Goal: Task Accomplishment & Management: Use online tool/utility

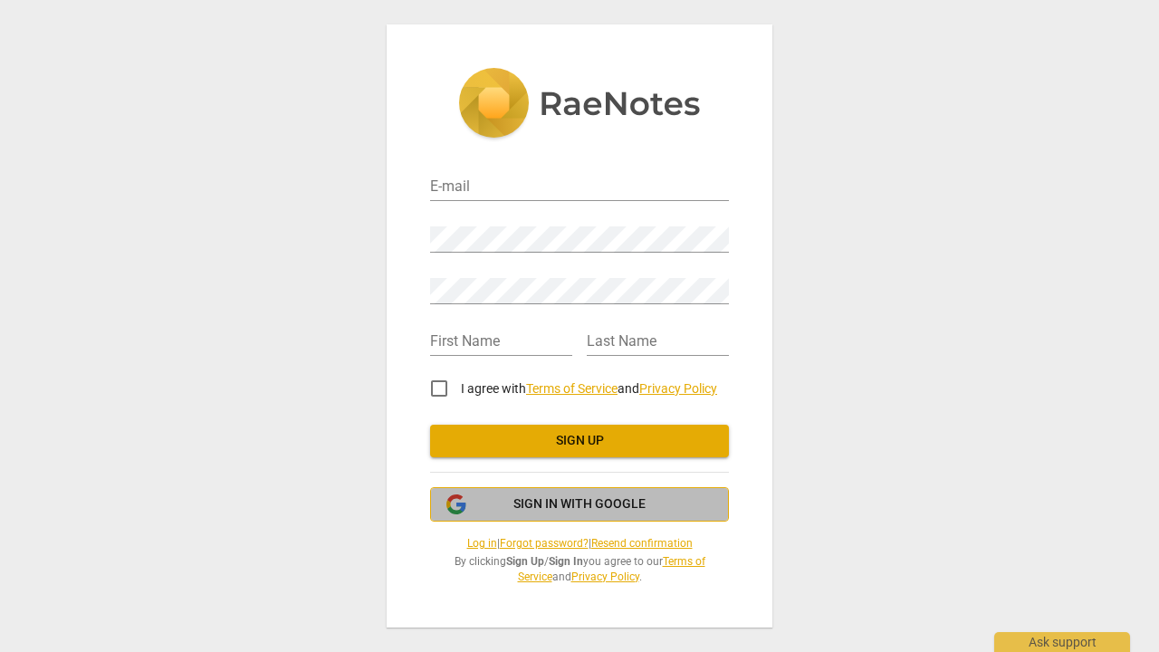
click at [512, 502] on span "Sign in with Google" at bounding box center [580, 504] width 268 height 18
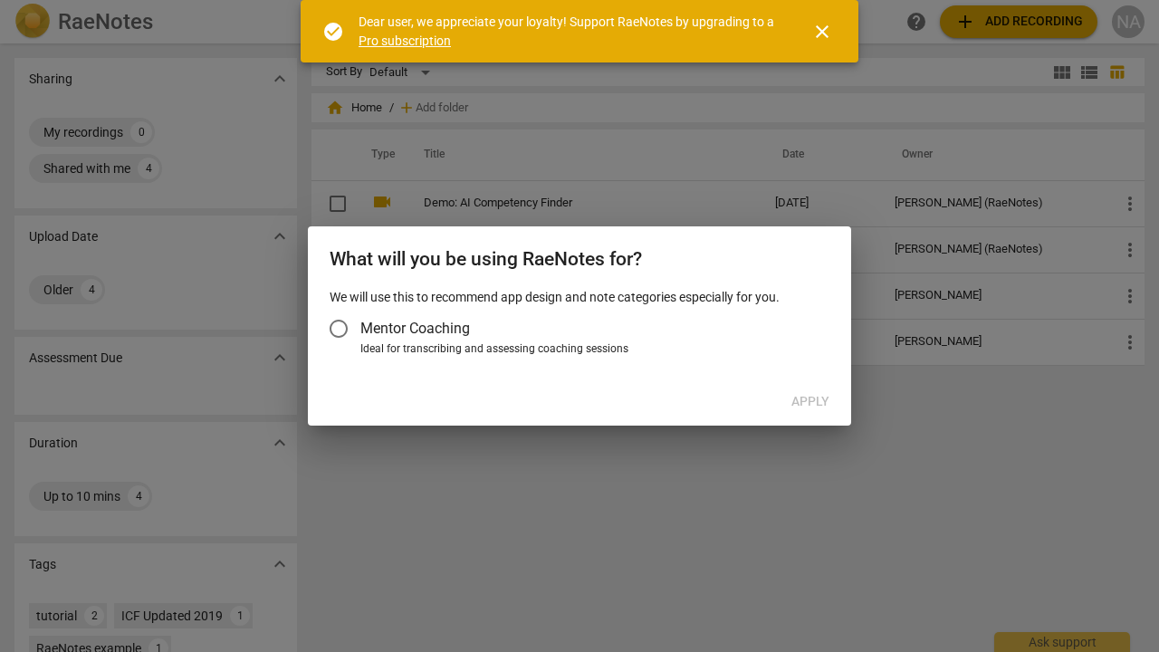
click at [358, 325] on input "Mentor Coaching" at bounding box center [338, 328] width 43 height 43
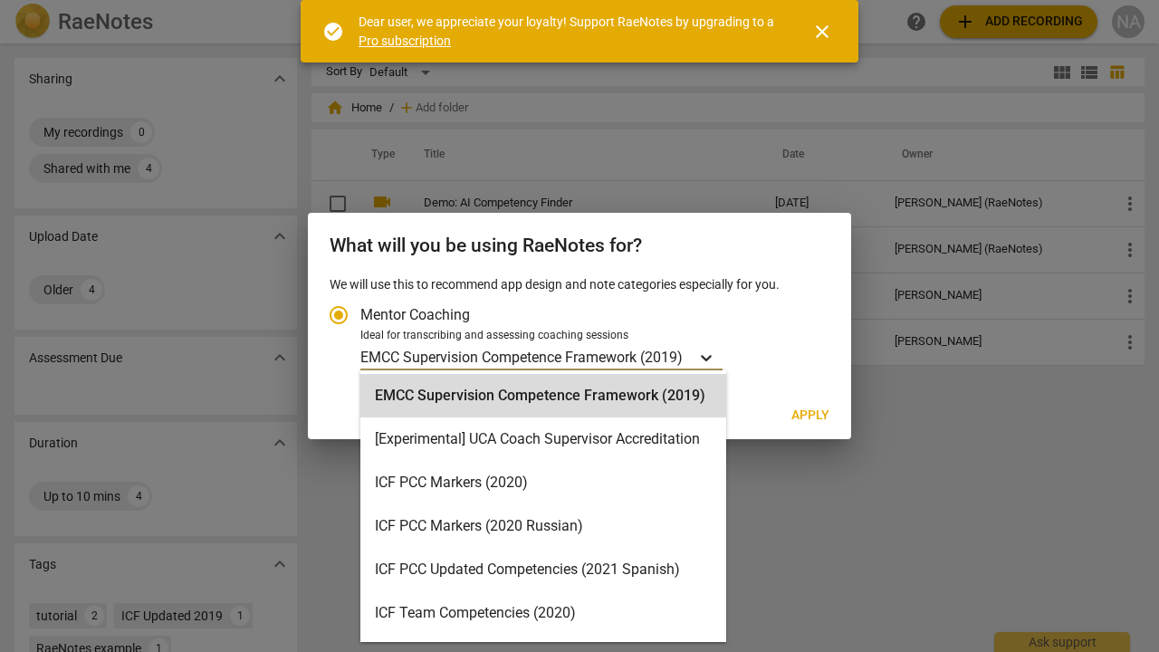
click at [712, 356] on icon "Account type" at bounding box center [706, 358] width 18 height 18
click at [0, 0] on input "Ideal for transcribing and assessing coaching sessions EMCC Supervision Compete…" at bounding box center [0, 0] width 0 height 0
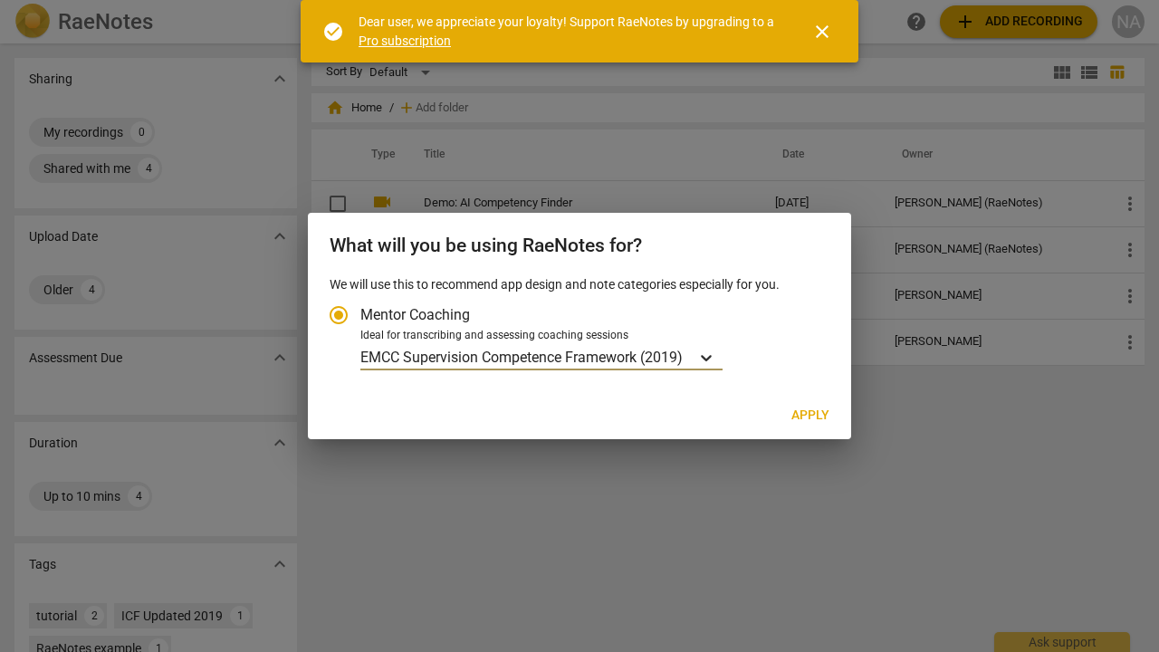
click at [712, 356] on icon "Account type" at bounding box center [706, 358] width 18 height 18
click at [0, 0] on input "Ideal for transcribing and assessing coaching sessions EMCC Supervision Compete…" at bounding box center [0, 0] width 0 height 0
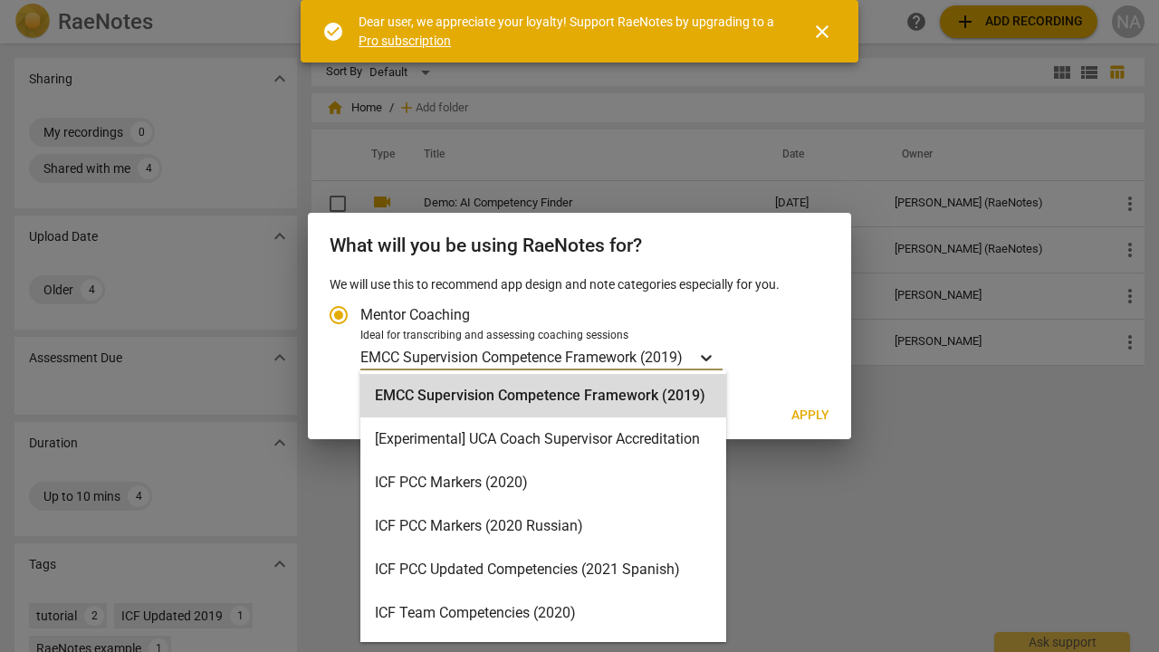
click at [711, 351] on icon "Account type" at bounding box center [706, 358] width 18 height 18
click at [0, 0] on input "Ideal for transcribing and assessing coaching sessions EMCC Supervision Compete…" at bounding box center [0, 0] width 0 height 0
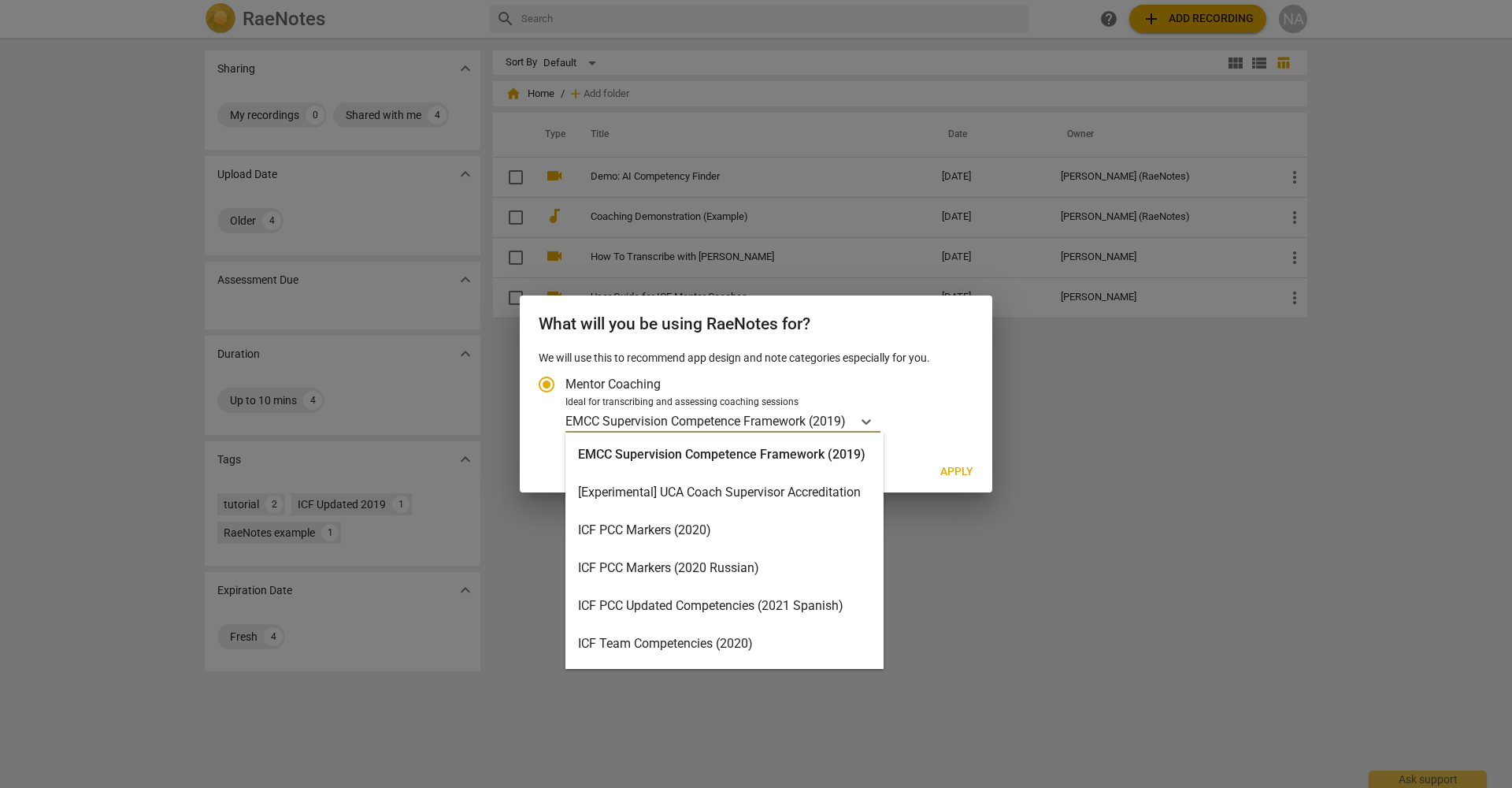
click at [729, 466] on div "EMCC Supervision Competence Framework (2019)" at bounding box center [724, 454] width 318 height 37
click at [865, 410] on div "Account type" at bounding box center [866, 421] width 29 height 23
click at [0, 0] on input "Ideal for transcribing and assessing coaching sessions option EMCC Supervision …" at bounding box center [0, 0] width 0 height 0
click at [807, 566] on div "UCA Coach Competency Framework" at bounding box center [724, 608] width 318 height 37
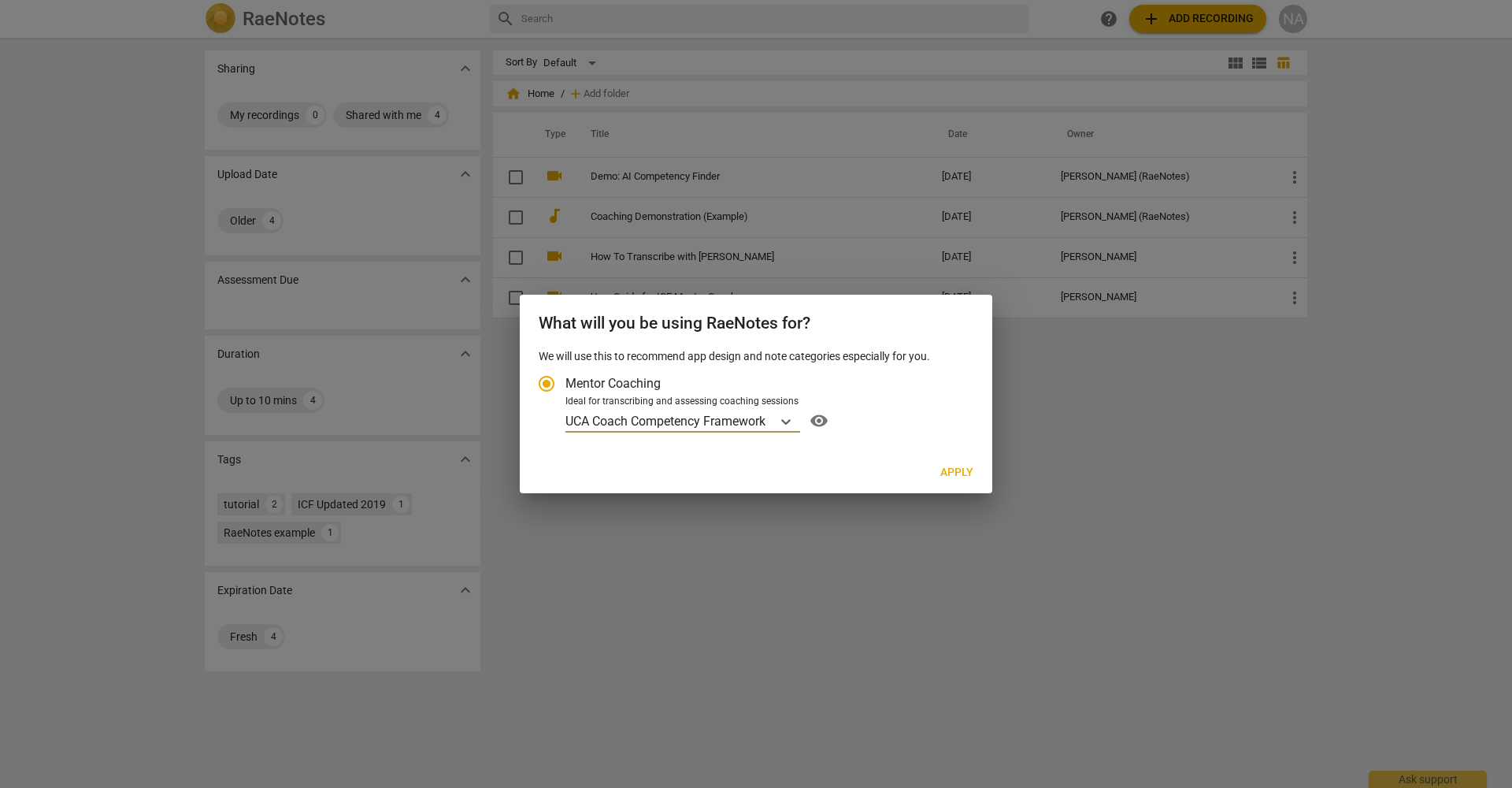
click at [932, 484] on button "Apply" at bounding box center [956, 472] width 58 height 29
radio input "false"
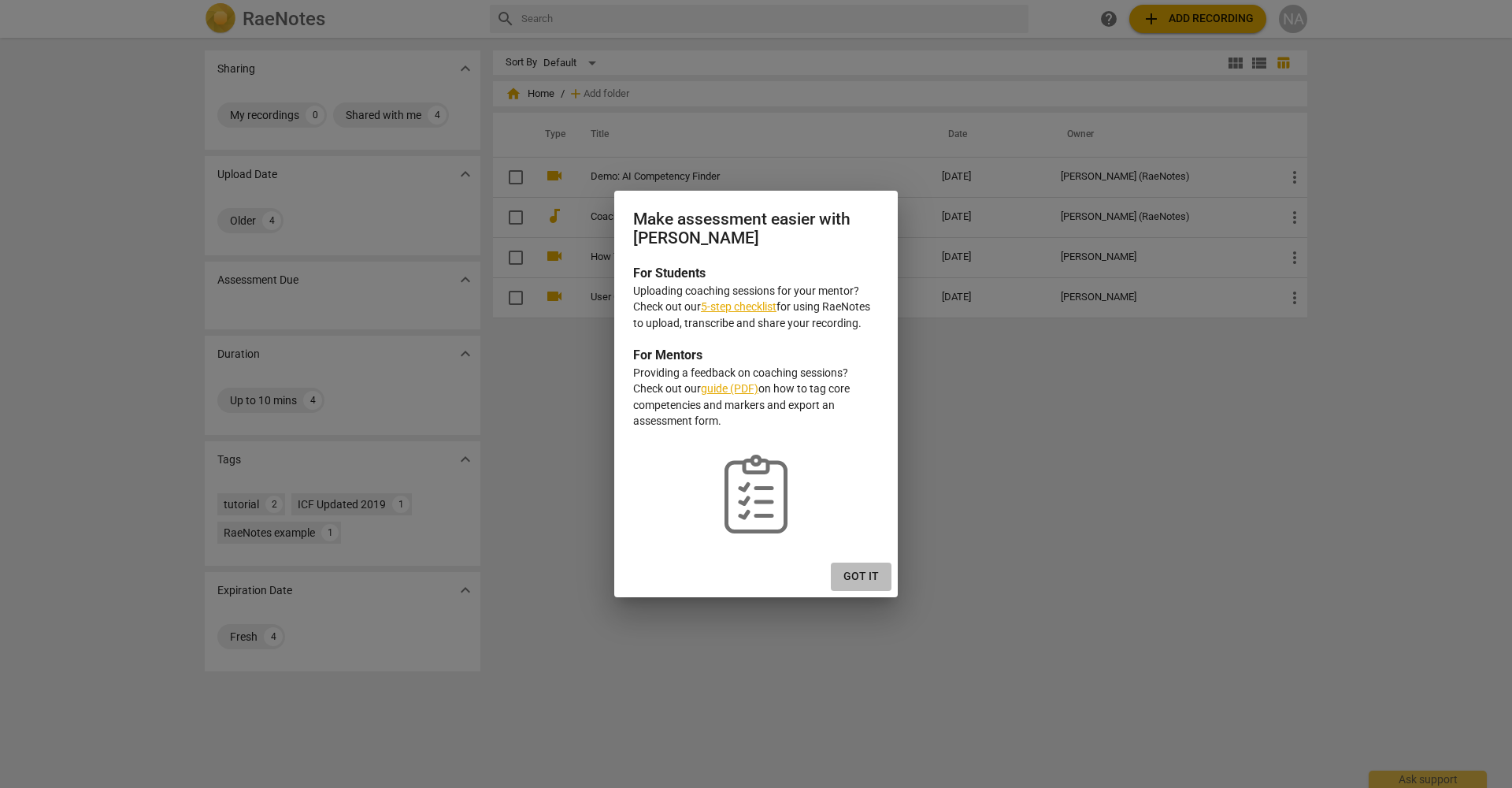
click at [873, 564] on button "Got it" at bounding box center [862, 577] width 61 height 29
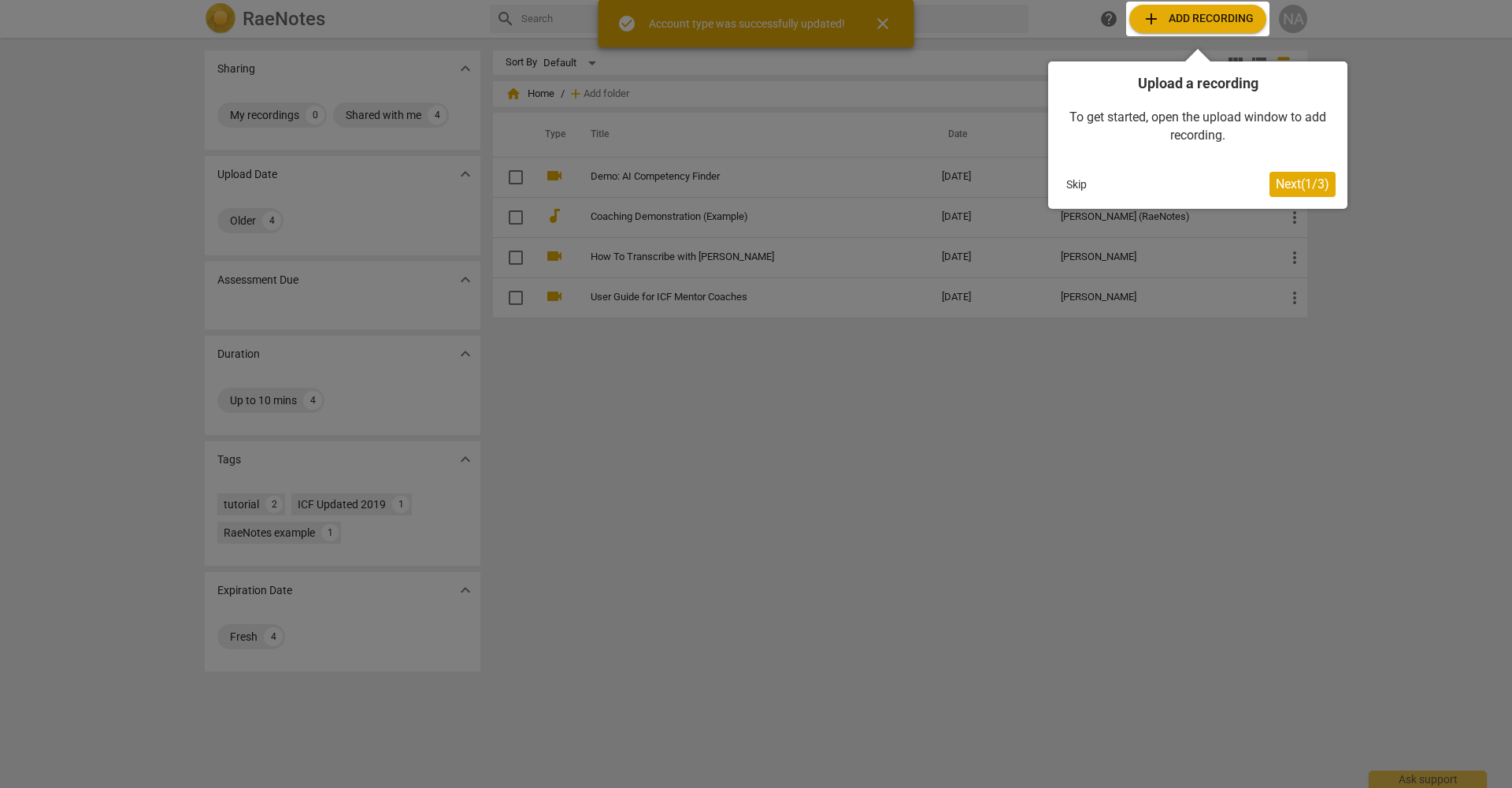
click at [1008, 182] on button "Next ( 1 / 3 )" at bounding box center [1302, 184] width 66 height 25
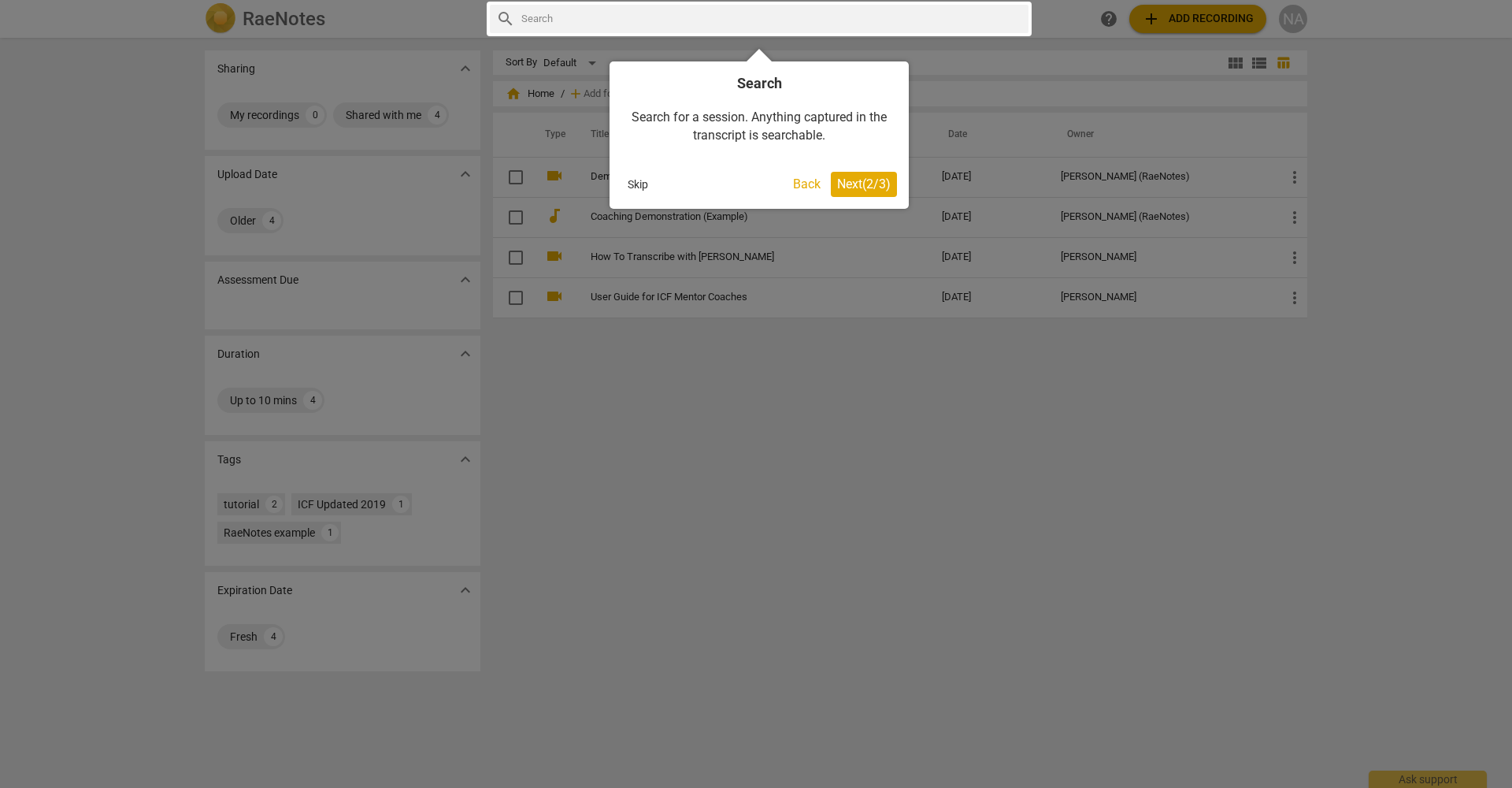
click at [871, 188] on span "Next ( 2 / 3 )" at bounding box center [864, 184] width 54 height 15
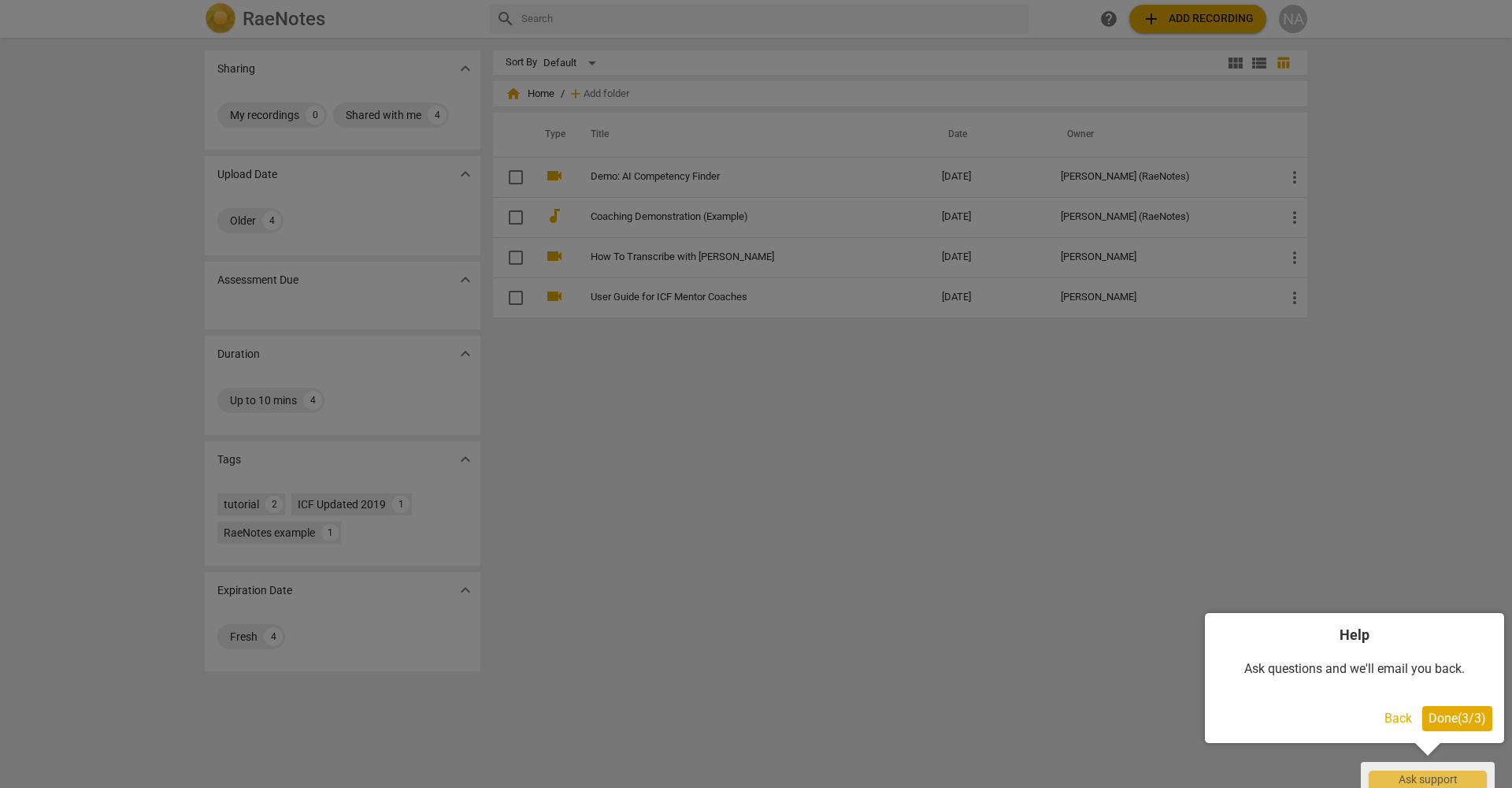
click at [1008, 566] on span "Done ( 3 / 3 )" at bounding box center [1457, 718] width 57 height 15
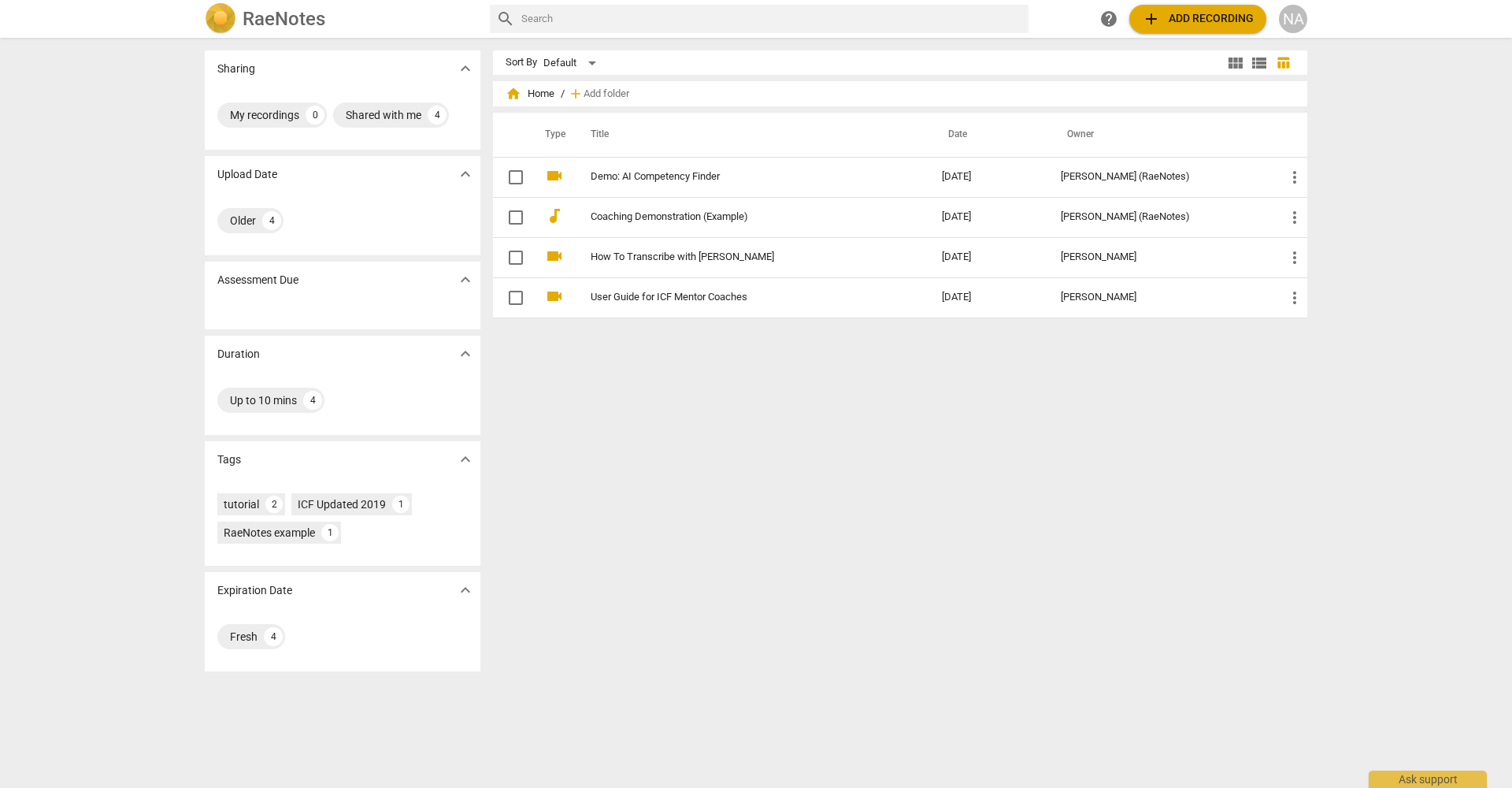
click at [1008, 30] on button "add Add recording" at bounding box center [1198, 18] width 137 height 29
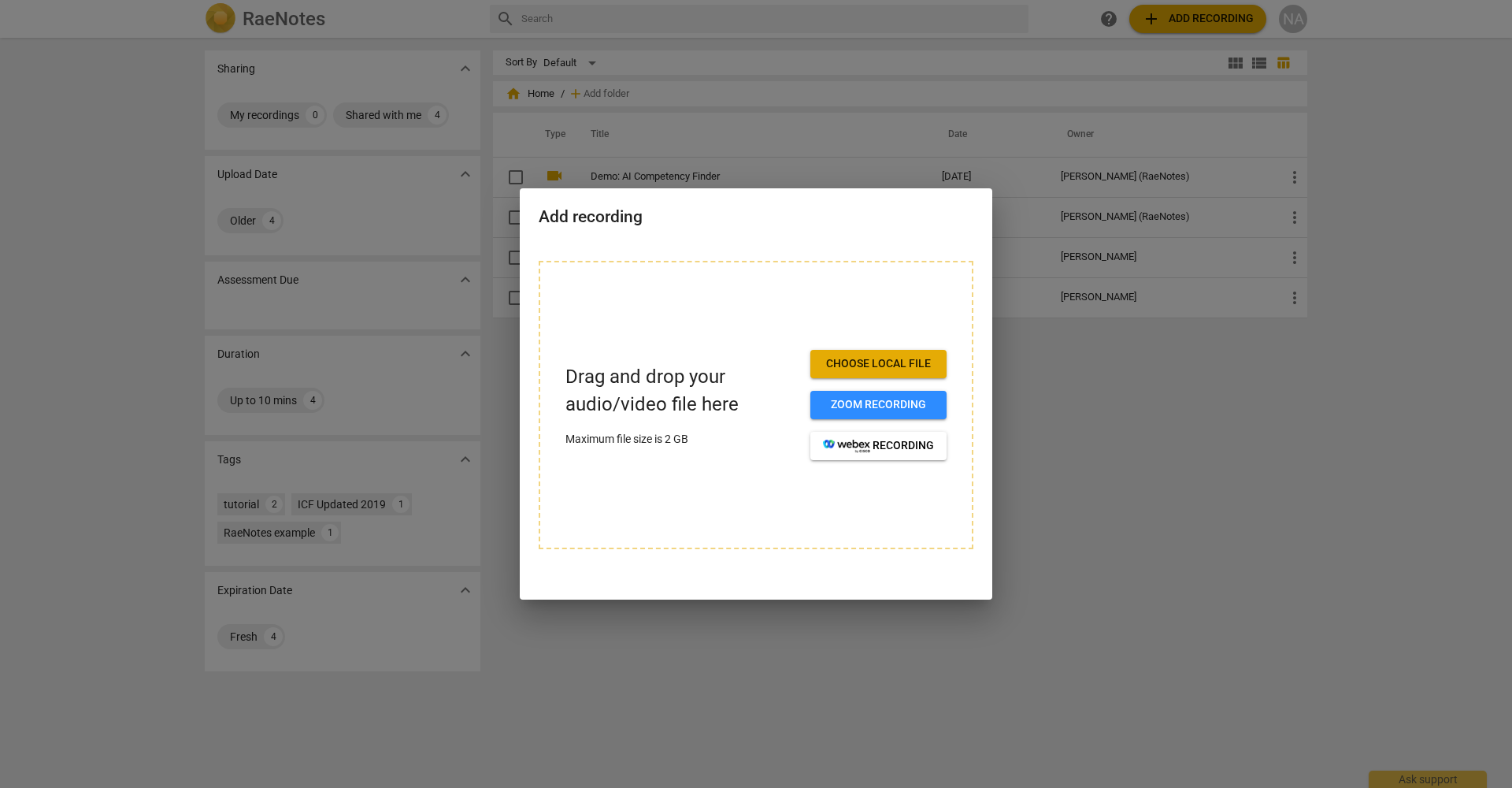
click at [829, 376] on button "Choose local file" at bounding box center [878, 364] width 137 height 29
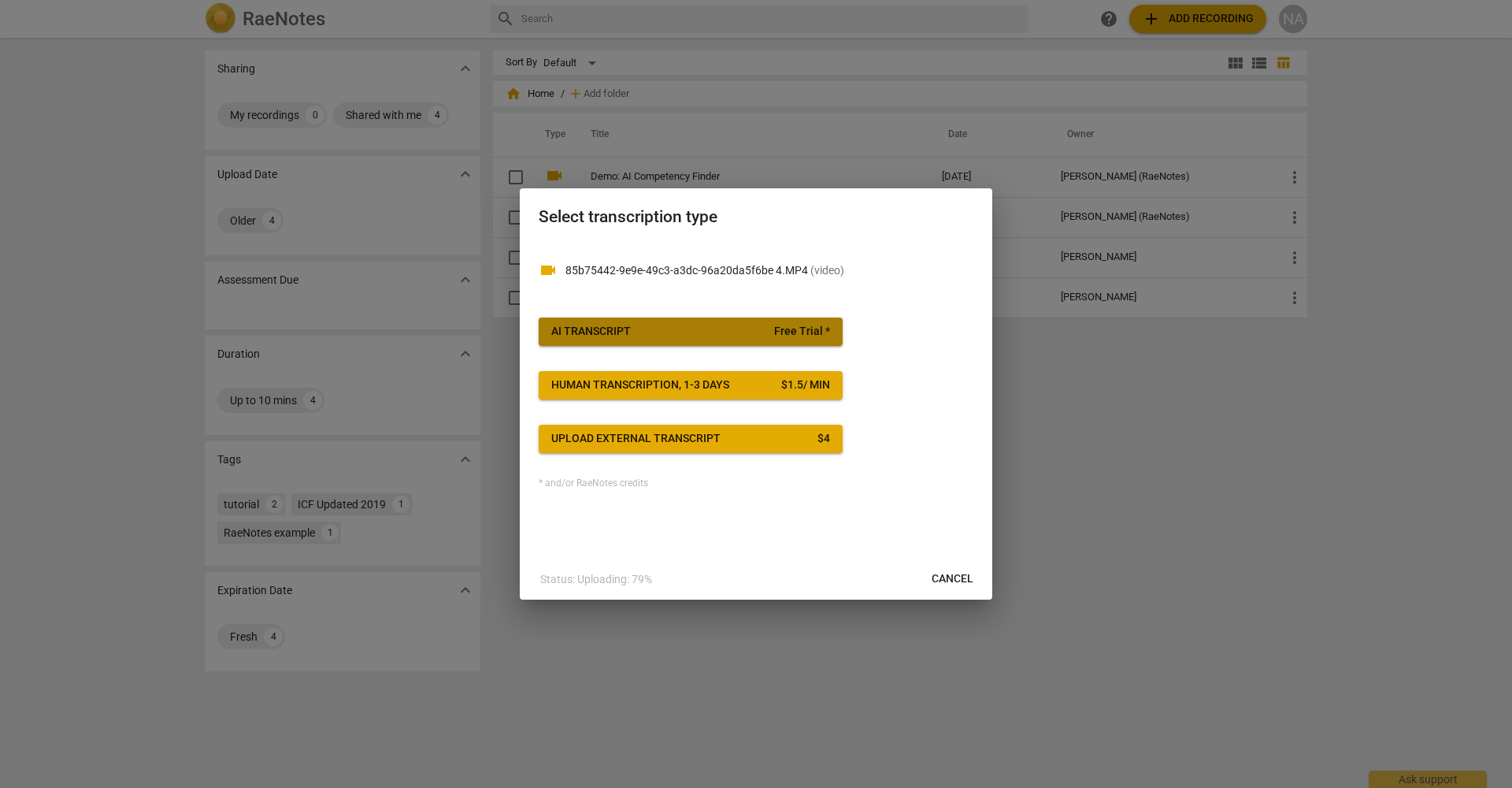
click at [798, 333] on span "Free Trial *" at bounding box center [802, 331] width 56 height 16
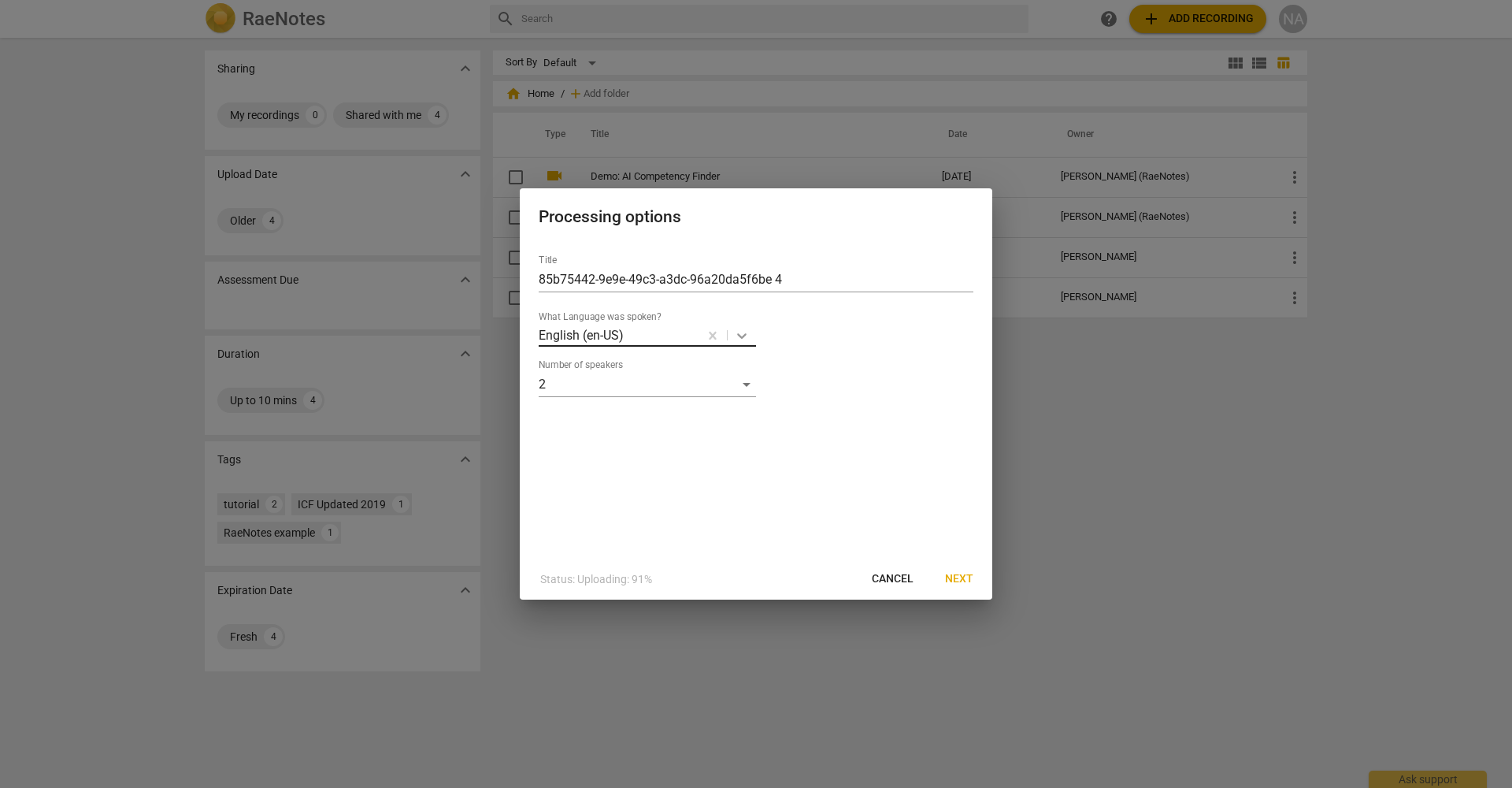
click at [739, 339] on icon at bounding box center [742, 336] width 16 height 16
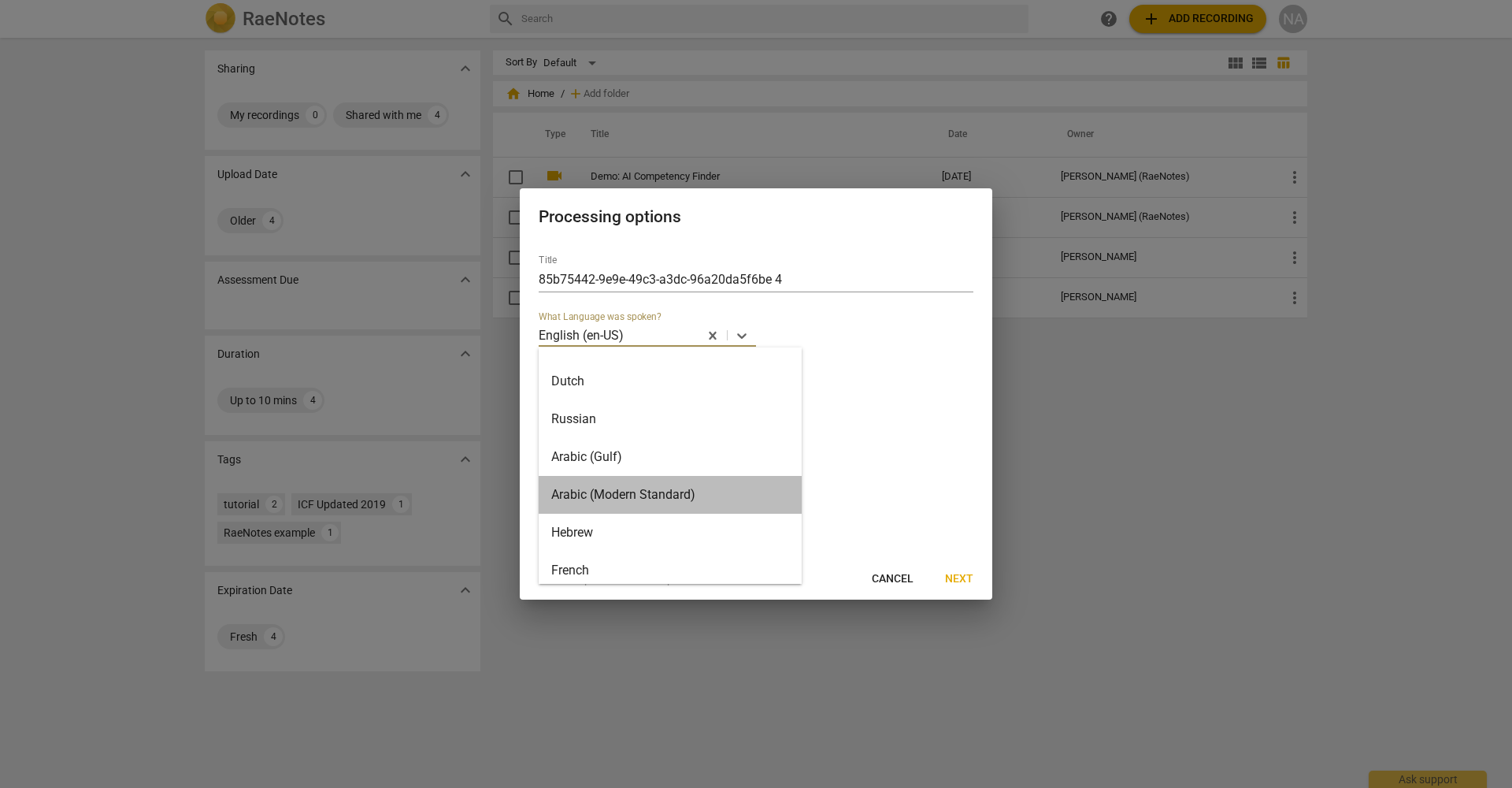
click at [719, 490] on div "Arabic (Modern Standard)" at bounding box center [670, 494] width 263 height 37
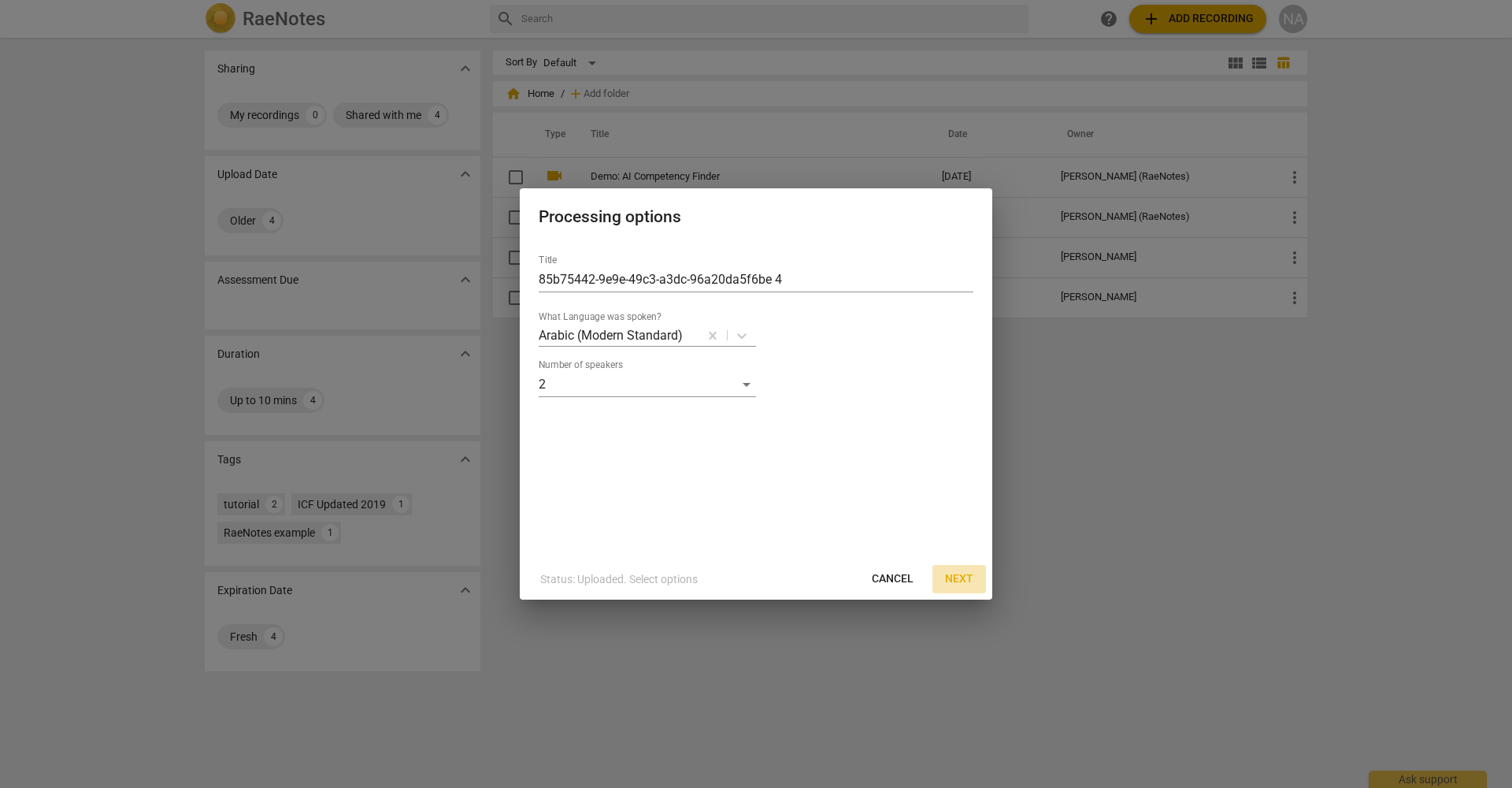
click at [962, 566] on span "Next" at bounding box center [959, 579] width 29 height 16
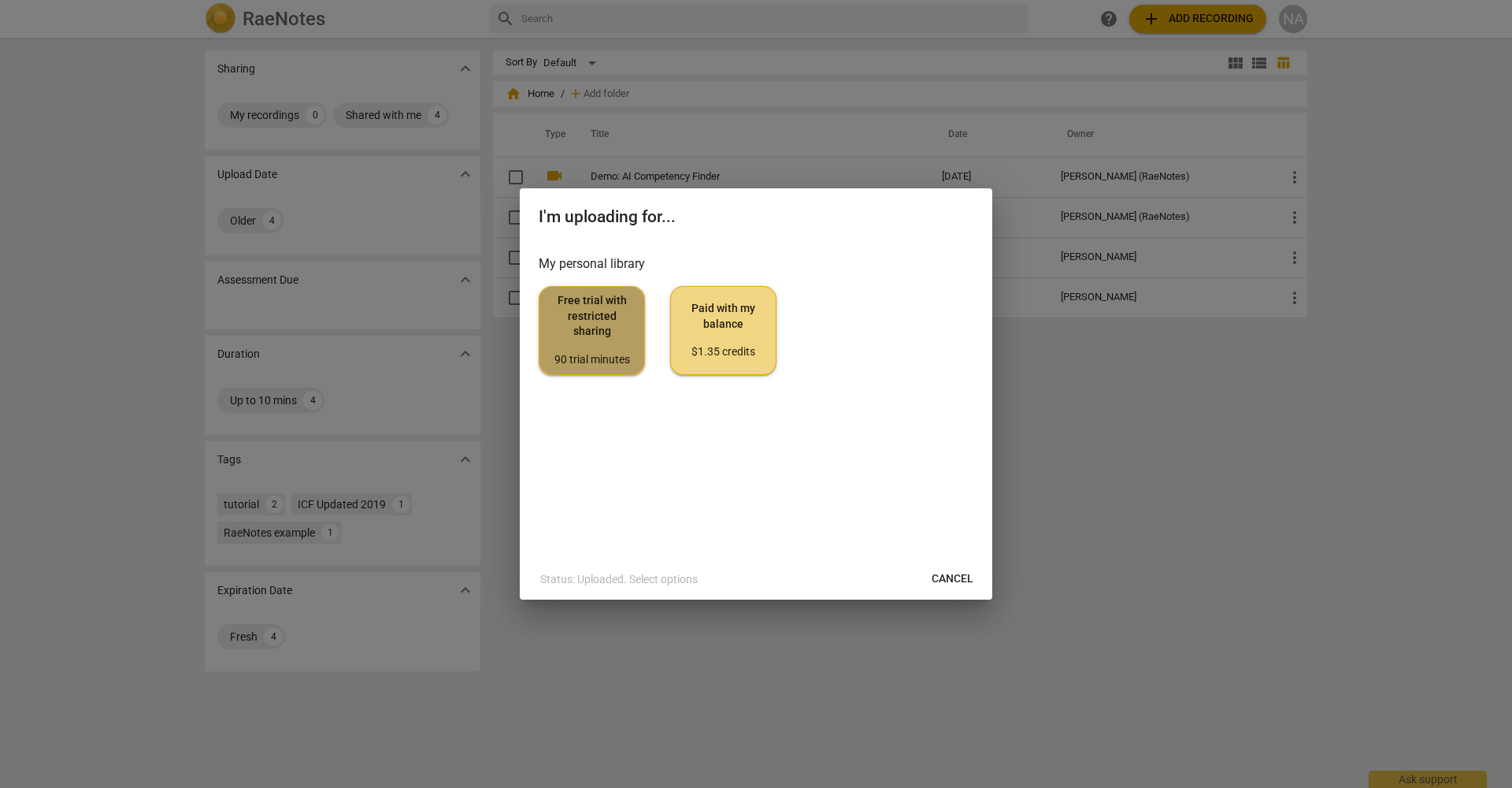
click at [629, 369] on button "Free trial with restricted sharing 90 trial minutes" at bounding box center [592, 330] width 106 height 88
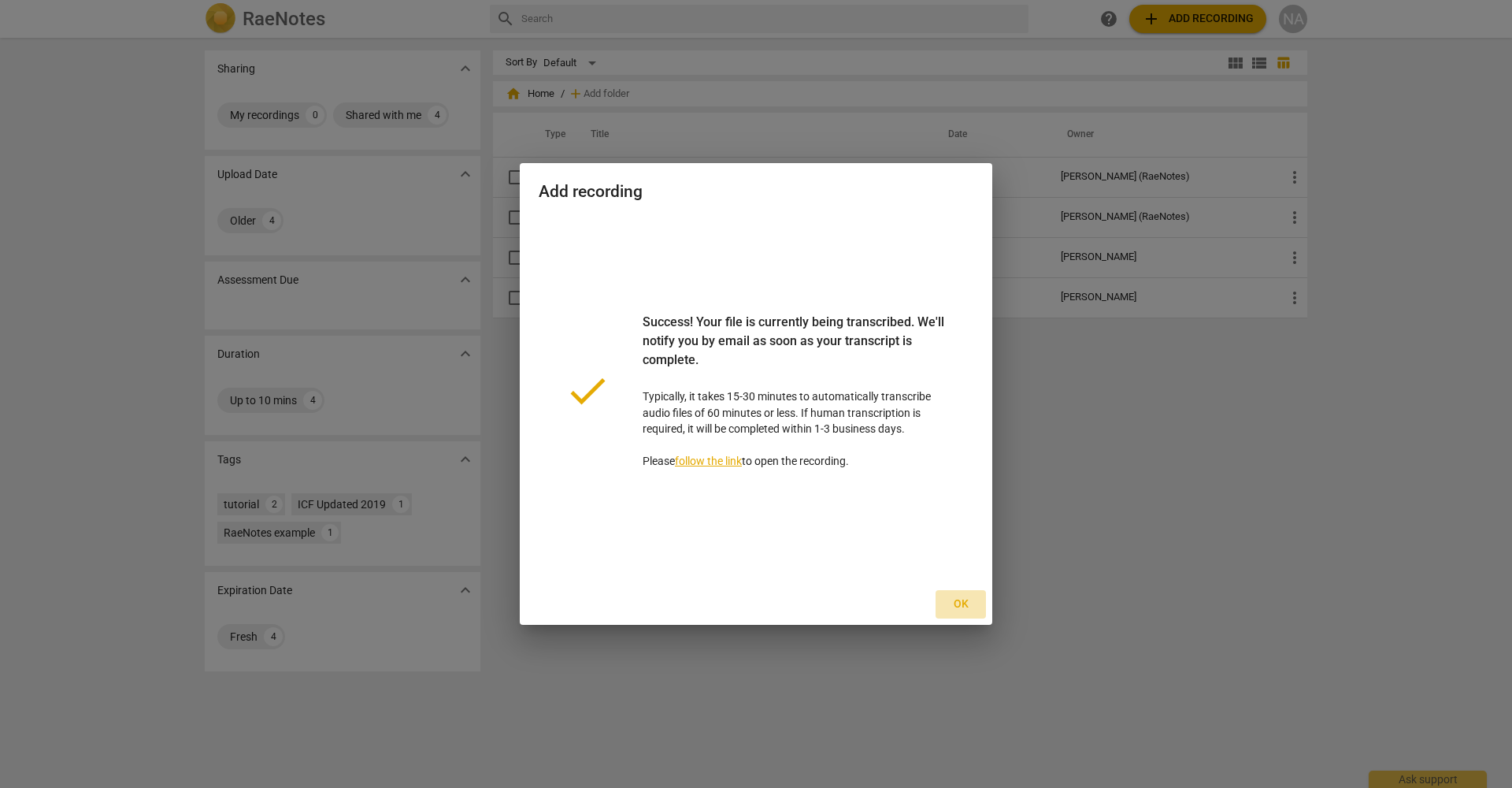
click at [964, 566] on span "Ok" at bounding box center [961, 604] width 25 height 16
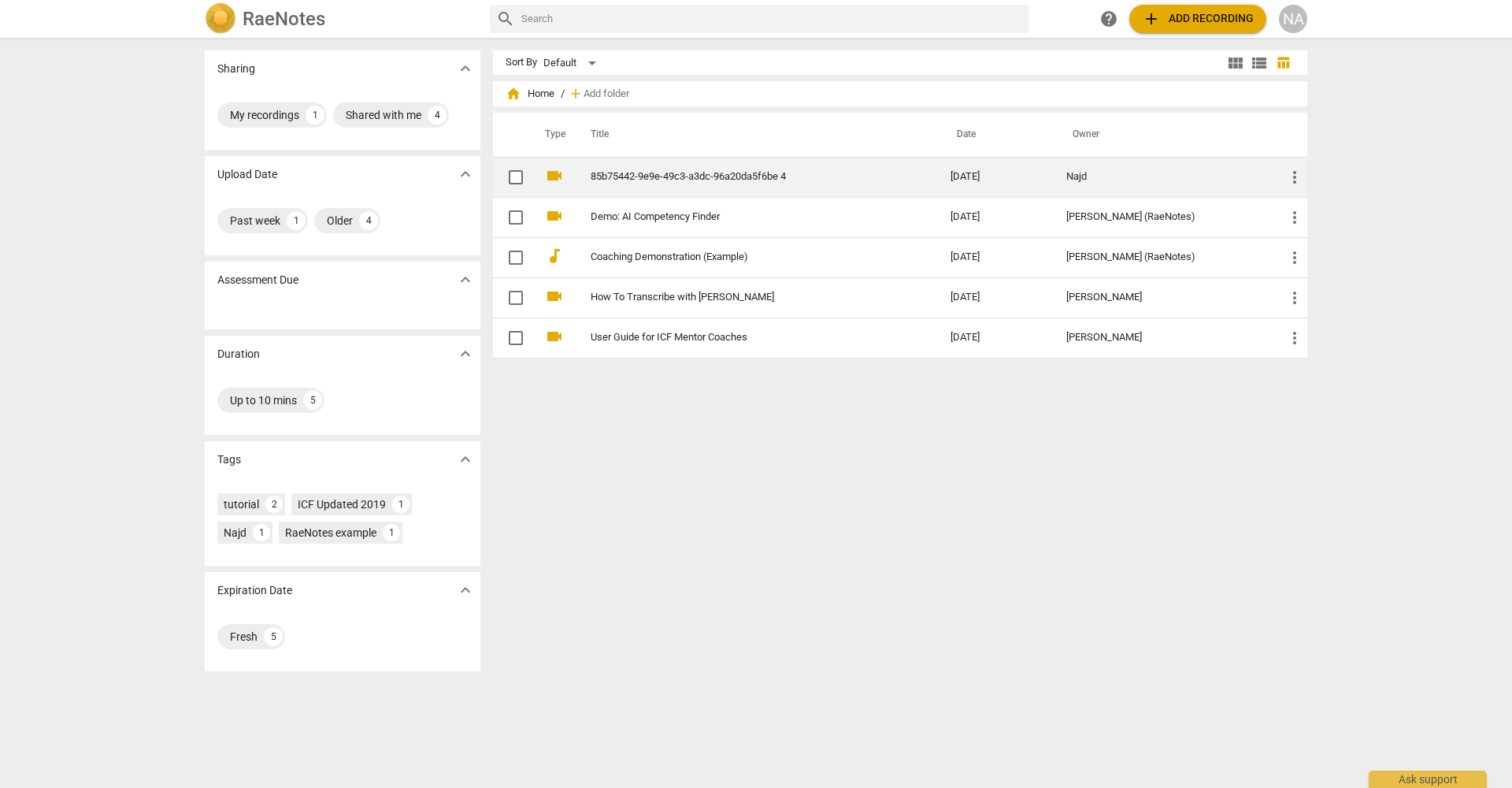
click at [818, 184] on td "85b75442-9e9e-49c3-a3dc-96a20da5f6be 4" at bounding box center [755, 177] width 366 height 40
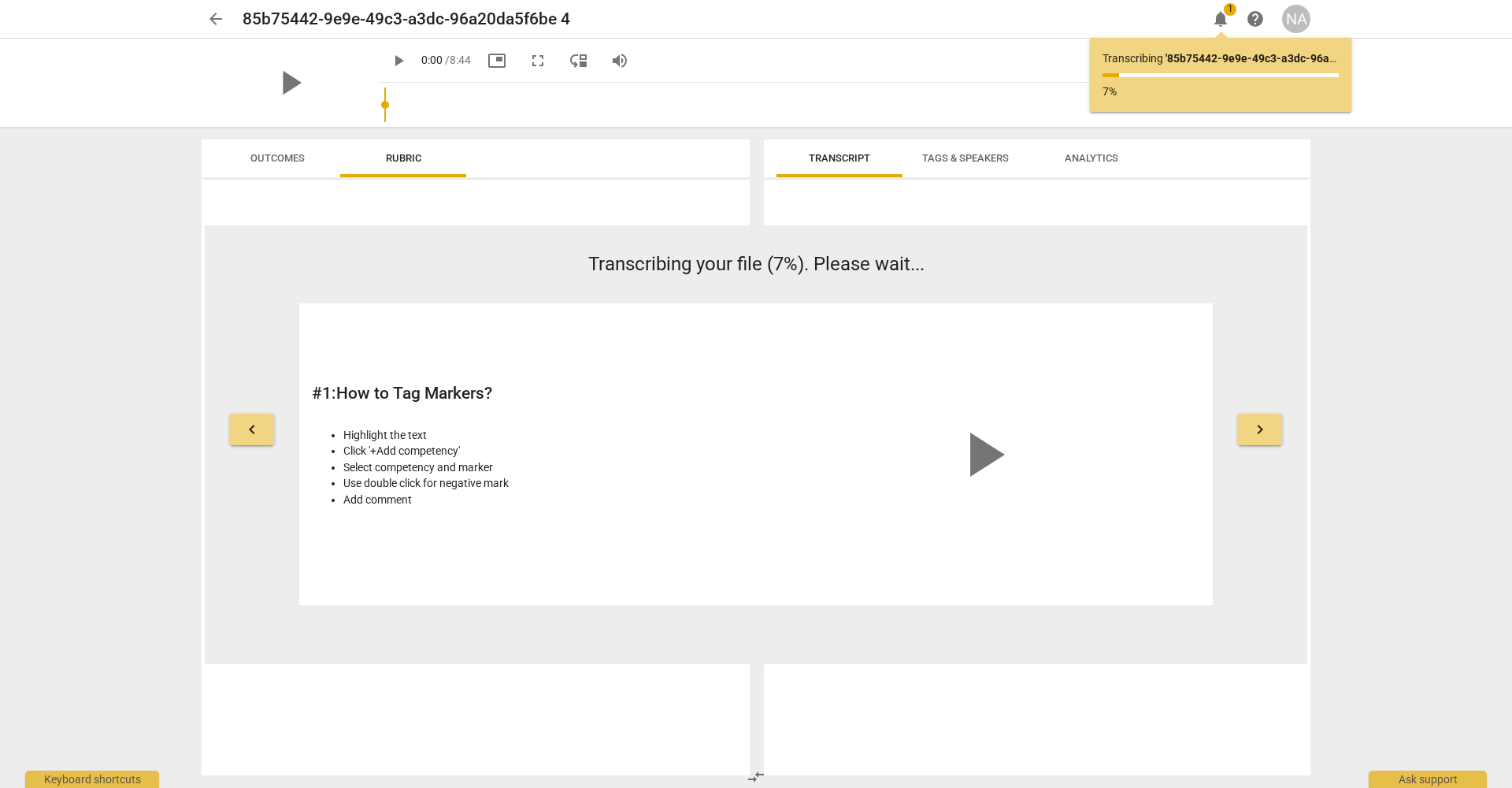
click at [311, 167] on span "Outcomes" at bounding box center [277, 158] width 92 height 21
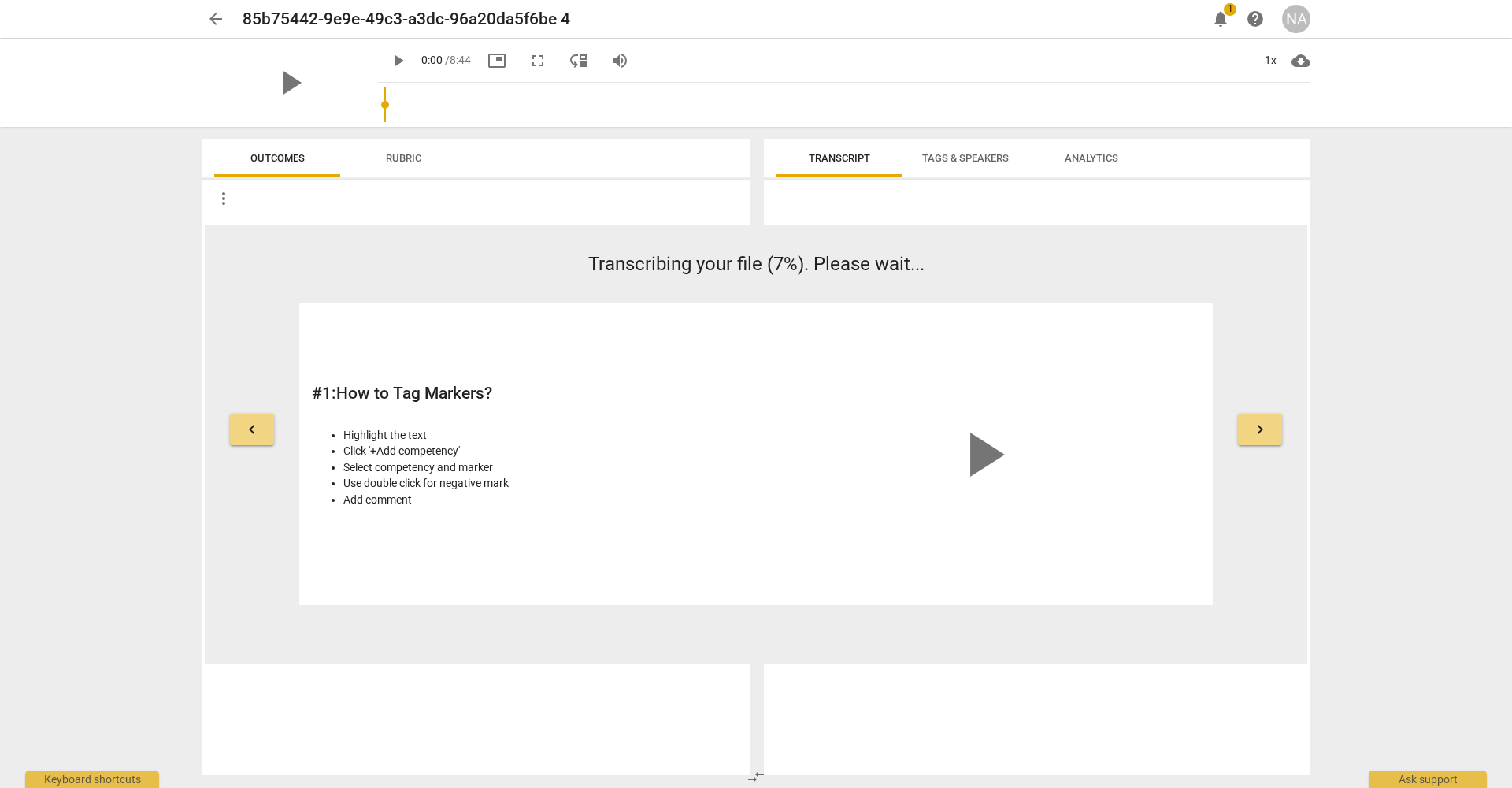
click at [412, 165] on span "Rubric" at bounding box center [403, 158] width 73 height 21
click at [1008, 459] on span "play_arrow" at bounding box center [982, 454] width 76 height 76
click at [964, 434] on video at bounding box center [983, 375] width 236 height 118
click at [1008, 431] on button "keyboard_arrow_right" at bounding box center [1260, 430] width 44 height 31
